Goal: Communication & Community: Share content

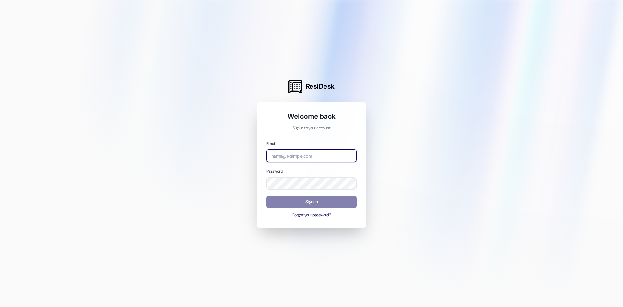
click at [290, 157] on input "email" at bounding box center [311, 155] width 90 height 13
type input "[PERSON_NAME][EMAIL_ADDRESS][PERSON_NAME][DOMAIN_NAME]"
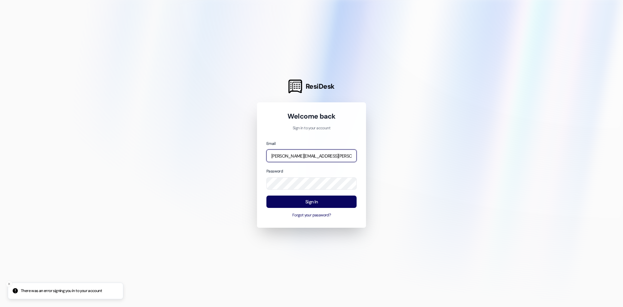
click at [271, 154] on input "daniel.venegas@westlandreg.com" at bounding box center [311, 155] width 90 height 13
click at [346, 154] on input "daniel.venegas@westlandreg.com" at bounding box center [311, 155] width 90 height 13
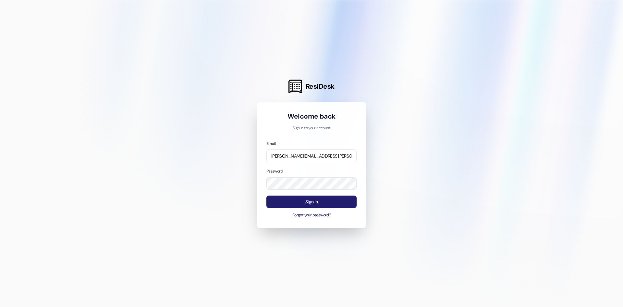
click at [312, 203] on button "Sign In" at bounding box center [311, 201] width 90 height 13
click at [326, 203] on button "Sign In" at bounding box center [311, 201] width 90 height 13
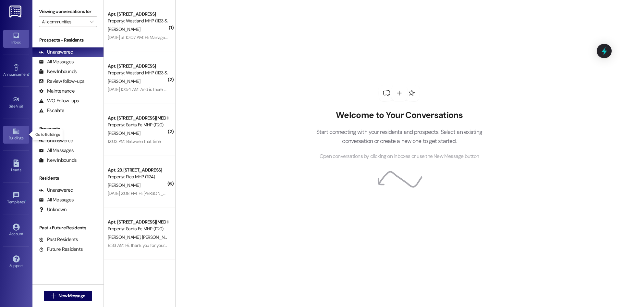
click at [15, 131] on icon at bounding box center [16, 131] width 6 height 6
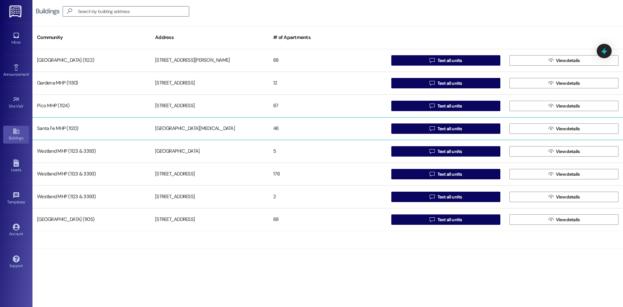
click at [60, 124] on div "Santa Fe MHP (1120)" at bounding box center [91, 128] width 118 height 13
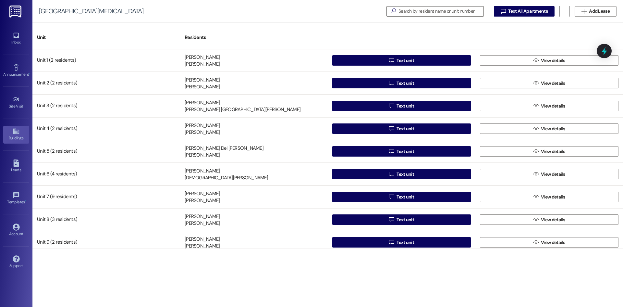
click at [16, 135] on div "Buildings" at bounding box center [16, 138] width 32 height 6
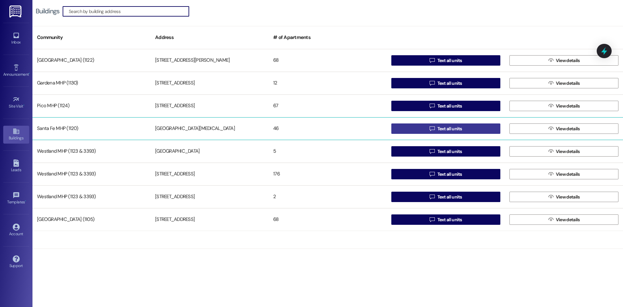
click at [457, 130] on span "Text all units" at bounding box center [449, 128] width 25 height 7
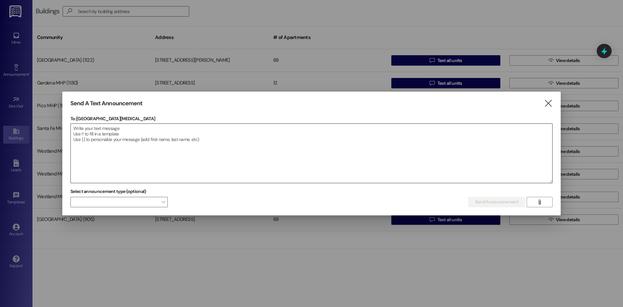
click at [163, 128] on textarea at bounding box center [311, 153] width 481 height 59
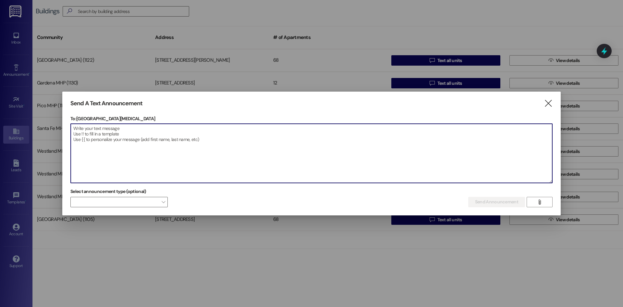
paste textarea "Congratulations! Attached you'll find your approval letter, along with the move…"
type textarea "Congratulations! Attached you'll find your approval letter, along with the move…"
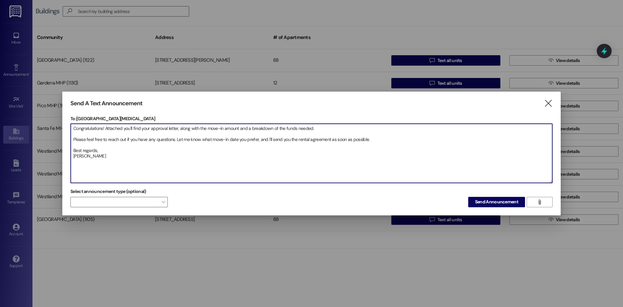
drag, startPoint x: 102, startPoint y: 156, endPoint x: 67, endPoint y: 126, distance: 46.0
click at [67, 126] on div "Send A Text Announcement  To: [STREET_ADDRESS][MEDICAL_DATA]  Drop image file…" at bounding box center [311, 153] width 498 height 124
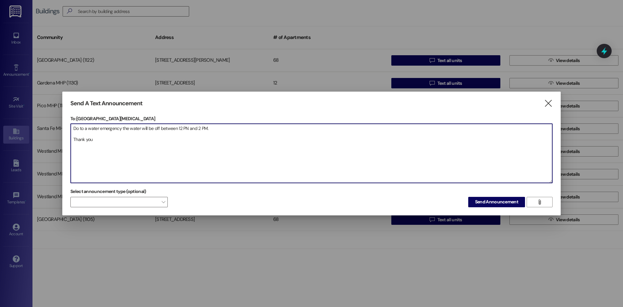
drag, startPoint x: 77, startPoint y: 128, endPoint x: 73, endPoint y: 136, distance: 8.6
click at [74, 137] on textarea "Do to a water emergency the water will be off between 12 PN and 2 PM. Thank you" at bounding box center [311, 153] width 481 height 59
drag, startPoint x: 188, startPoint y: 129, endPoint x: 188, endPoint y: 149, distance: 20.1
click at [188, 129] on textarea "Do to a water emergency the water will be off between 12 PN and 2 PM. Thank you" at bounding box center [311, 153] width 481 height 59
type textarea "Do to a water emergency the water will be off between 12 PM and 2 PM. Thank you"
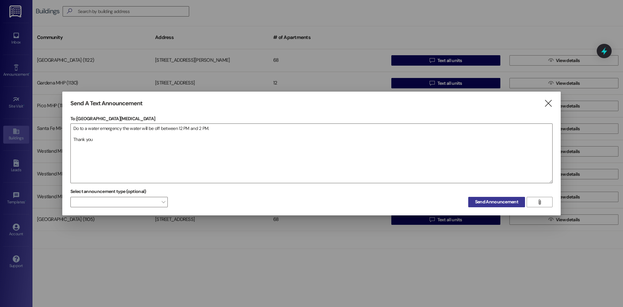
click at [494, 202] on span "Send Announcement" at bounding box center [496, 201] width 43 height 7
